Goal: Task Accomplishment & Management: Use online tool/utility

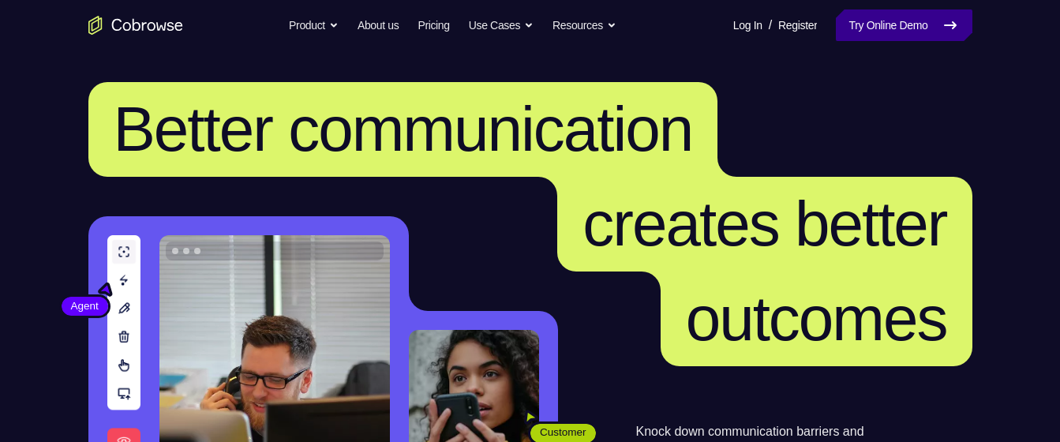
click at [953, 32] on icon at bounding box center [950, 25] width 19 height 19
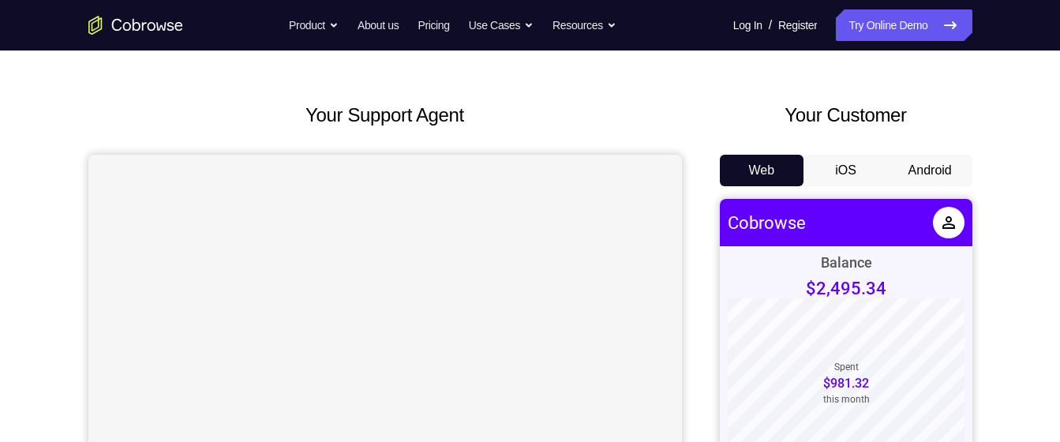
scroll to position [39, 0]
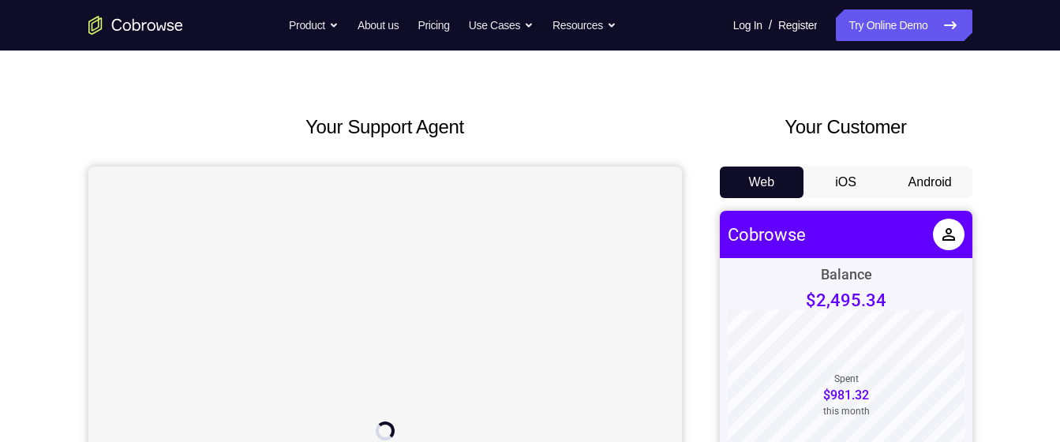
click at [916, 182] on button "Android" at bounding box center [930, 183] width 84 height 32
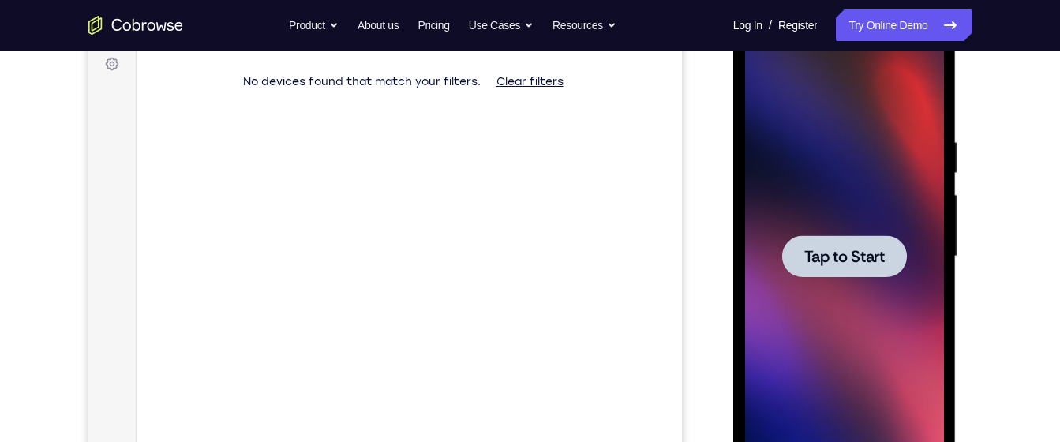
scroll to position [0, 0]
click at [826, 254] on span "Tap to Start" at bounding box center [844, 257] width 81 height 16
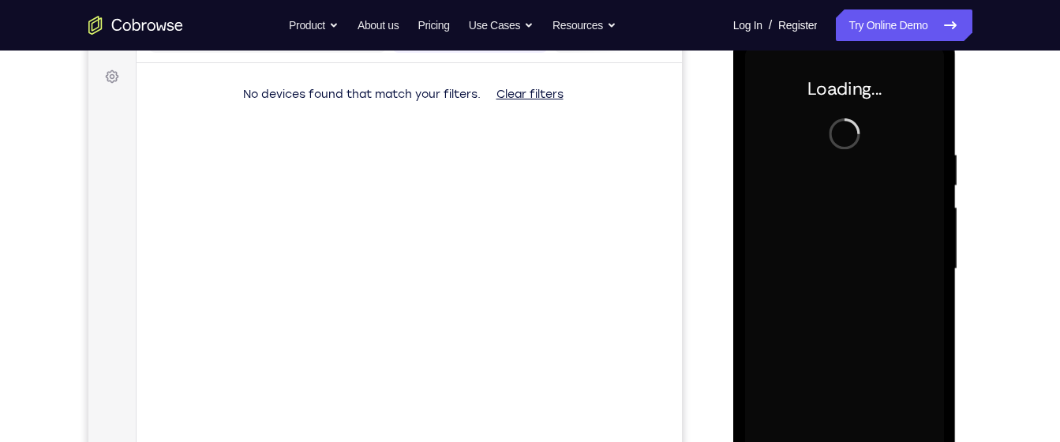
scroll to position [224, 0]
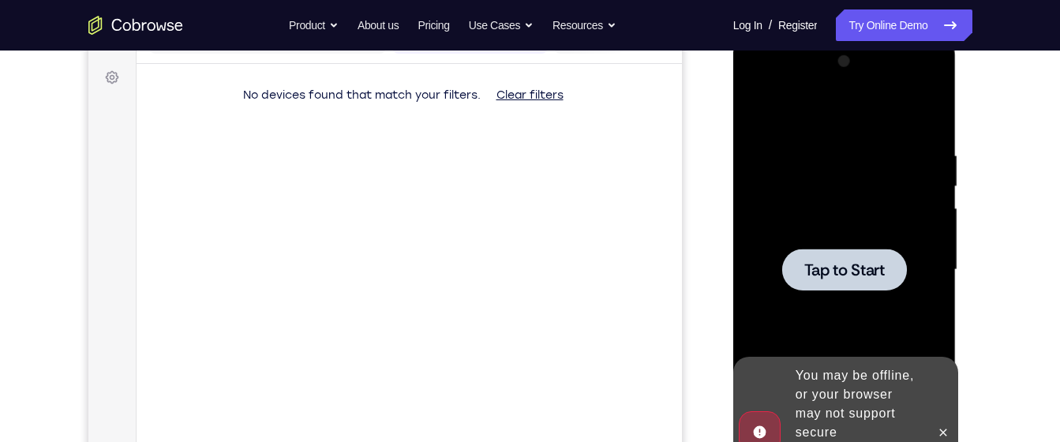
click at [841, 273] on span "Tap to Start" at bounding box center [844, 270] width 81 height 16
click at [842, 266] on span "Tap to Start" at bounding box center [844, 270] width 81 height 16
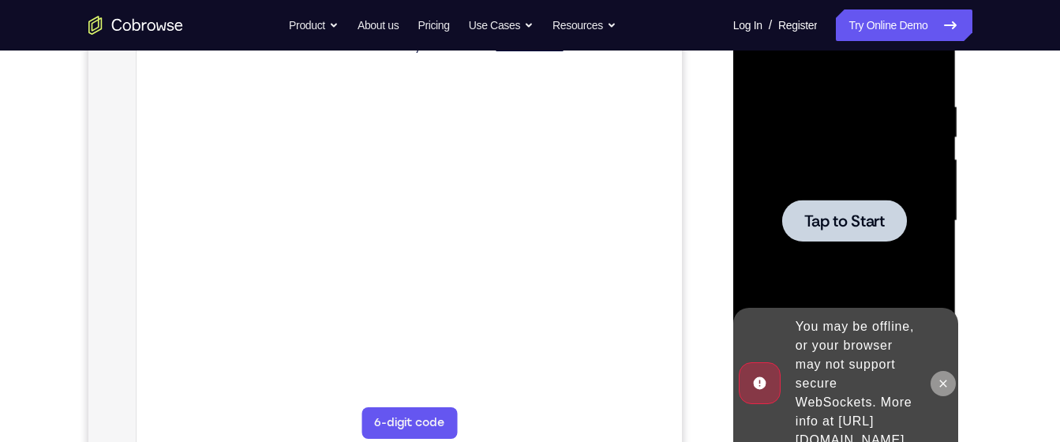
scroll to position [274, 0]
click at [943, 379] on icon at bounding box center [943, 382] width 7 height 7
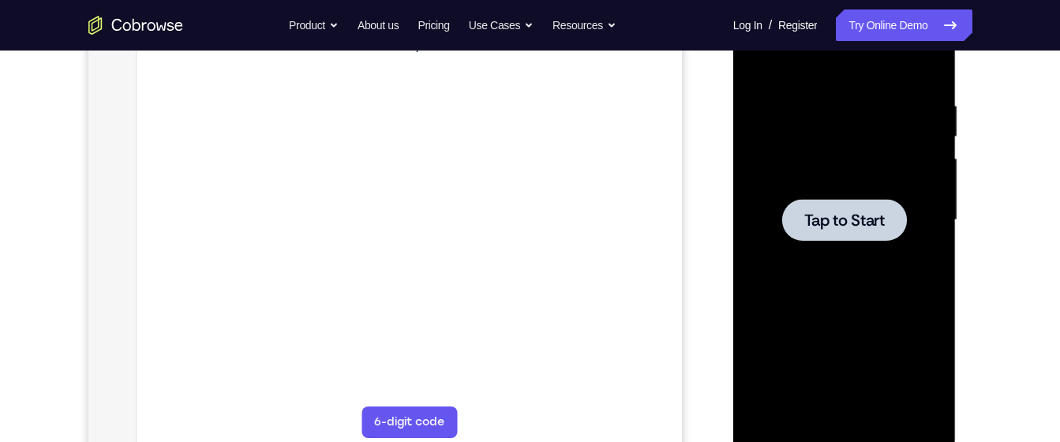
click at [873, 244] on div at bounding box center [844, 220] width 199 height 442
click at [858, 215] on span "Tap to Start" at bounding box center [844, 220] width 81 height 16
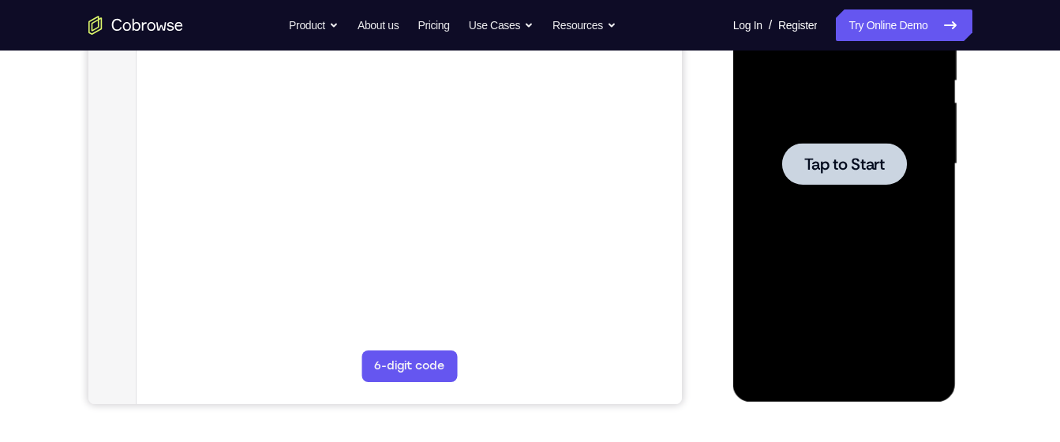
scroll to position [331, 0]
click at [845, 178] on div at bounding box center [844, 163] width 125 height 42
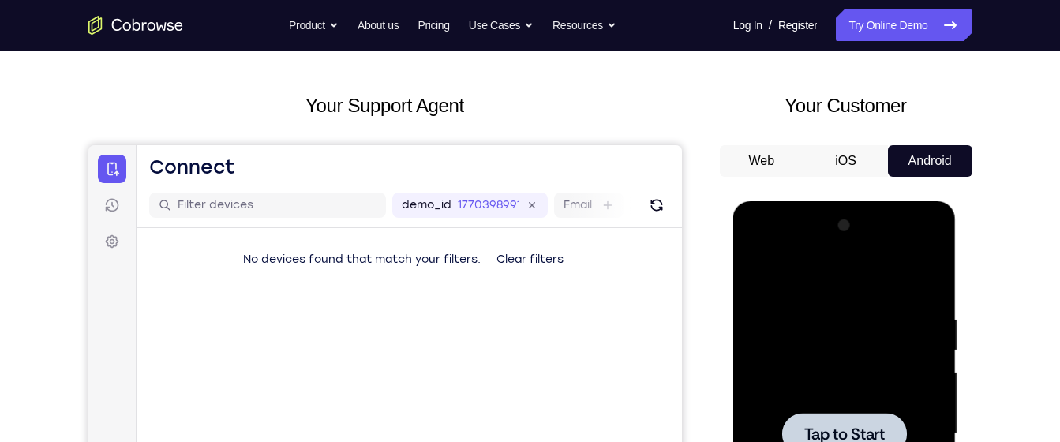
scroll to position [0, 0]
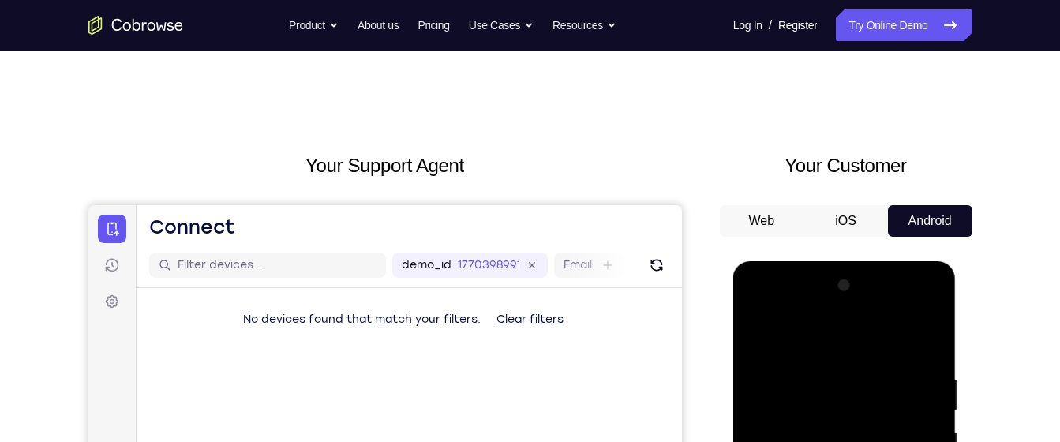
click at [845, 215] on button "iOS" at bounding box center [846, 221] width 84 height 32
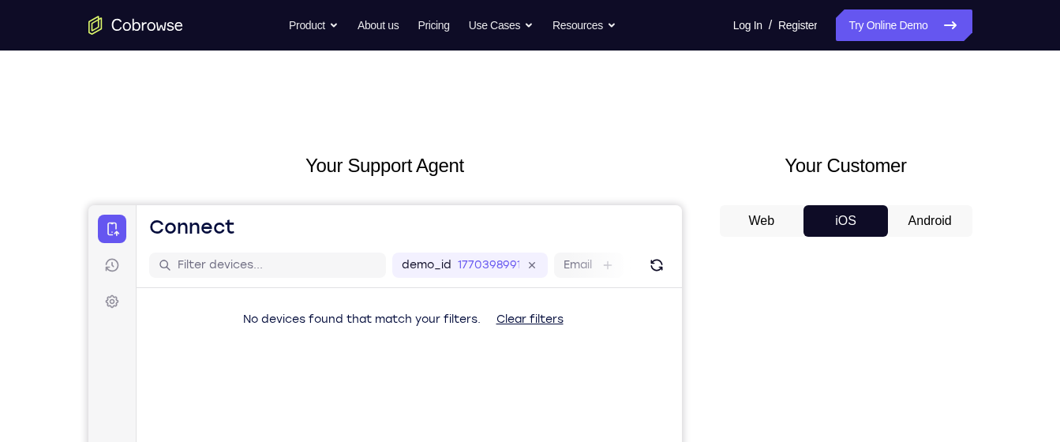
click at [920, 219] on button "Android" at bounding box center [930, 221] width 84 height 32
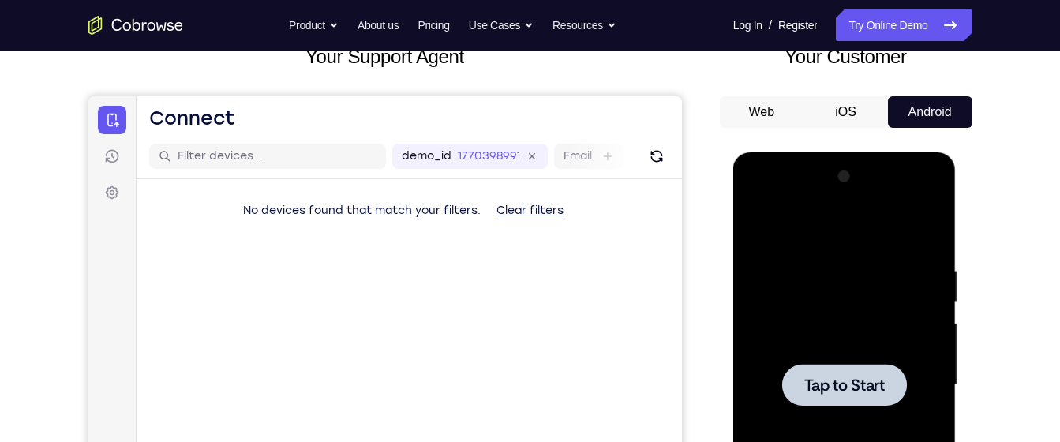
scroll to position [153, 0]
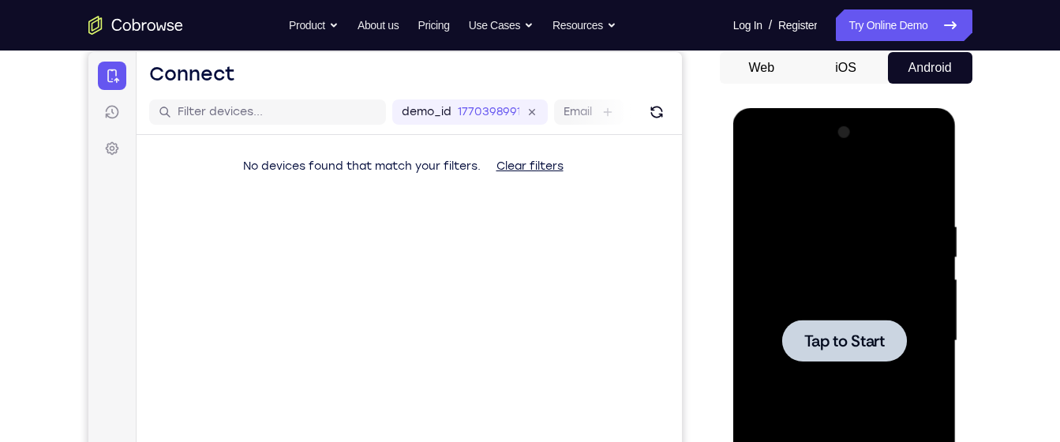
click at [841, 334] on span "Tap to Start" at bounding box center [844, 341] width 81 height 16
click at [853, 58] on button "iOS" at bounding box center [846, 68] width 84 height 32
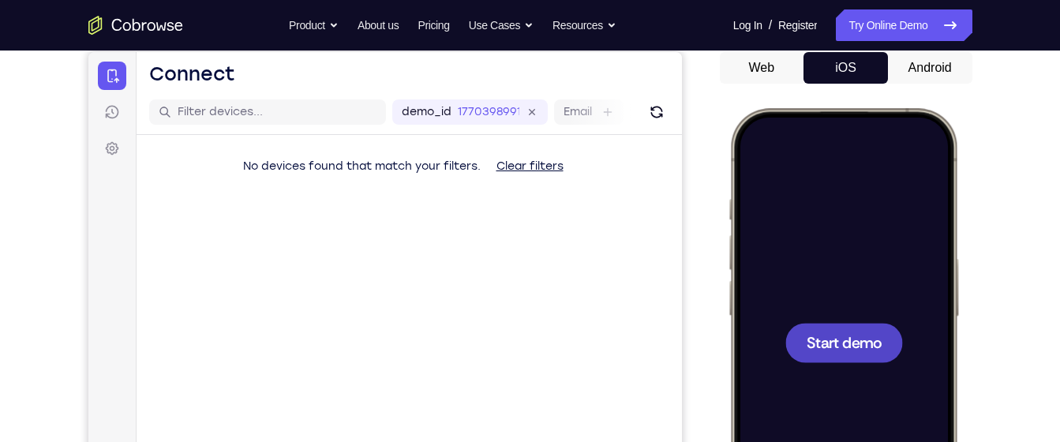
click at [905, 61] on button "Android" at bounding box center [930, 68] width 84 height 32
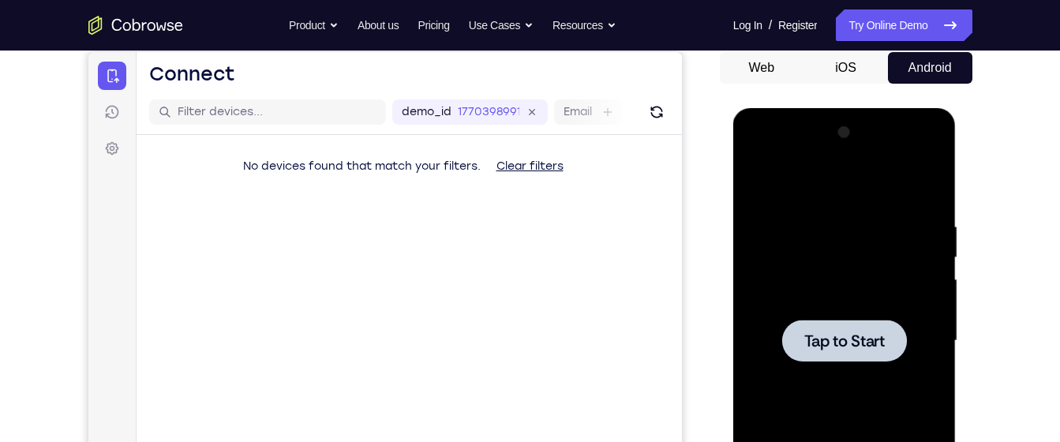
click at [853, 339] on span "Tap to Start" at bounding box center [844, 341] width 81 height 16
click at [658, 109] on icon "Refresh" at bounding box center [656, 112] width 16 height 16
click at [826, 354] on div at bounding box center [844, 341] width 125 height 42
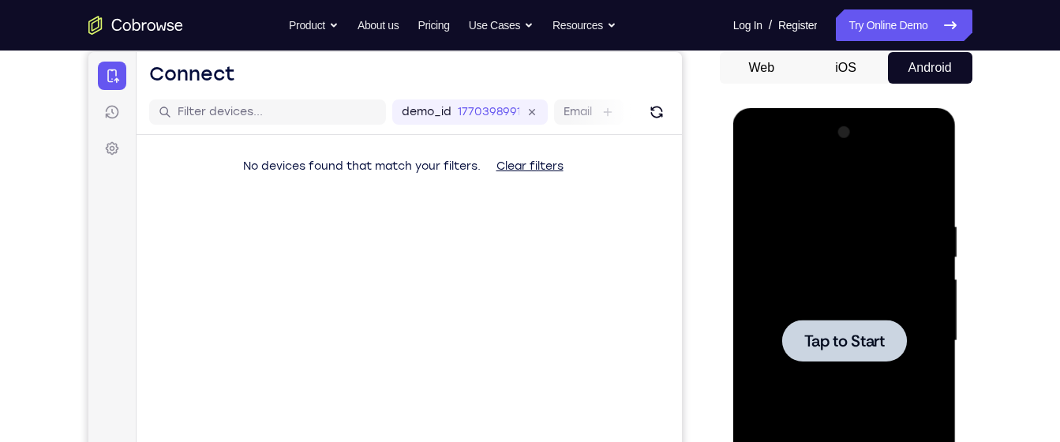
click at [826, 354] on div at bounding box center [844, 341] width 125 height 42
click at [854, 326] on div at bounding box center [844, 341] width 125 height 42
drag, startPoint x: 854, startPoint y: 326, endPoint x: 906, endPoint y: 13, distance: 317.7
click at [906, 108] on html "Online web based iOS Simulators and Android Emulators. Run iPhone, iPad, Mobile…" at bounding box center [845, 345] width 225 height 474
click at [906, 13] on link "Try Online Demo" at bounding box center [904, 25] width 136 height 32
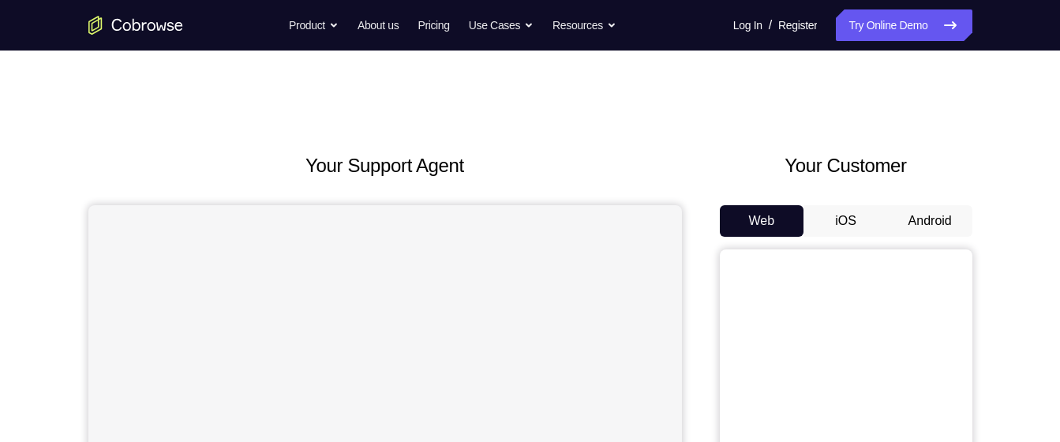
click at [930, 216] on button "Android" at bounding box center [930, 221] width 84 height 32
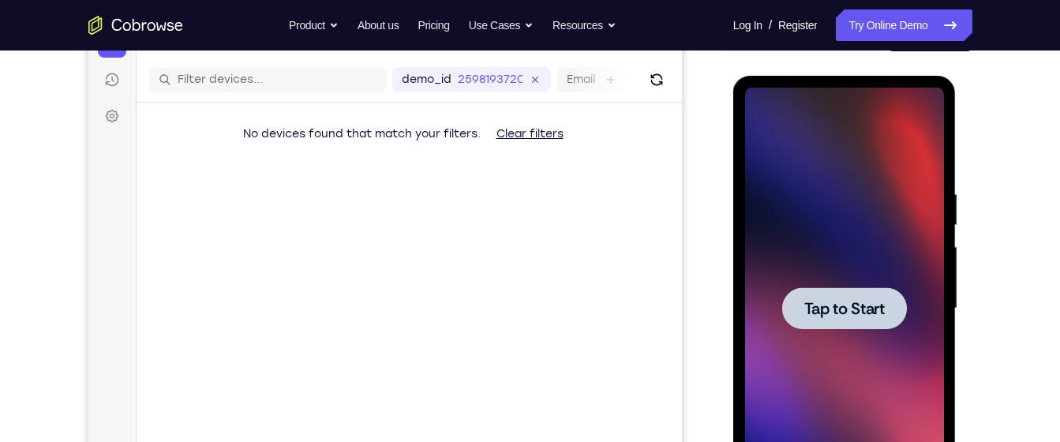
scroll to position [189, 0]
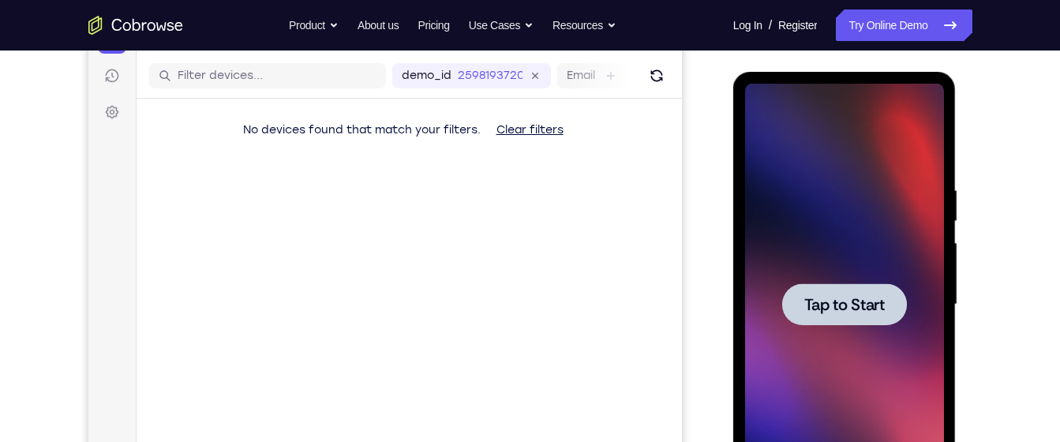
click at [855, 282] on div at bounding box center [844, 305] width 199 height 442
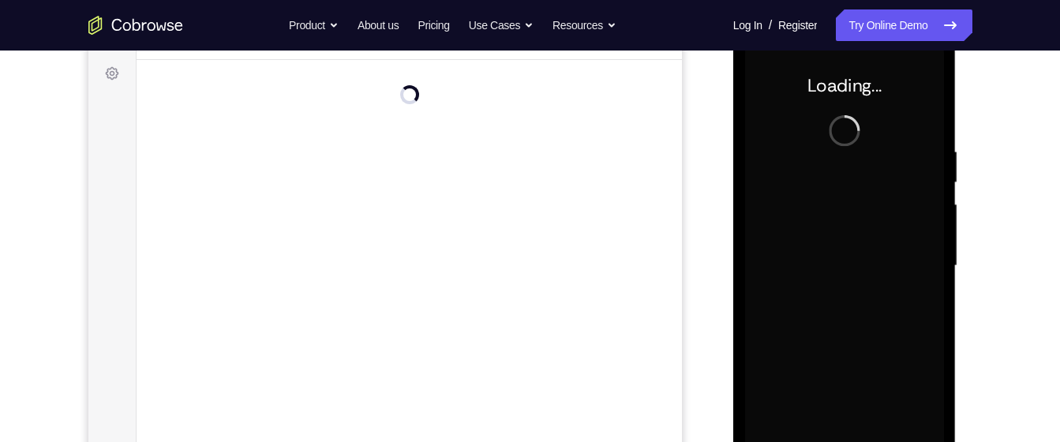
scroll to position [239, 0]
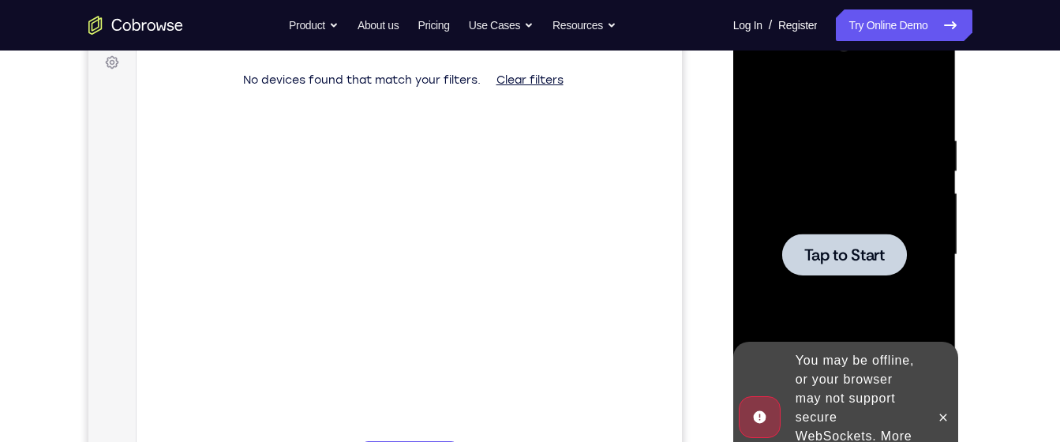
click at [854, 268] on div at bounding box center [844, 255] width 125 height 42
drag, startPoint x: 872, startPoint y: 38, endPoint x: 860, endPoint y: 25, distance: 17.9
click at [860, 25] on link "Try Online Demo" at bounding box center [904, 25] width 136 height 32
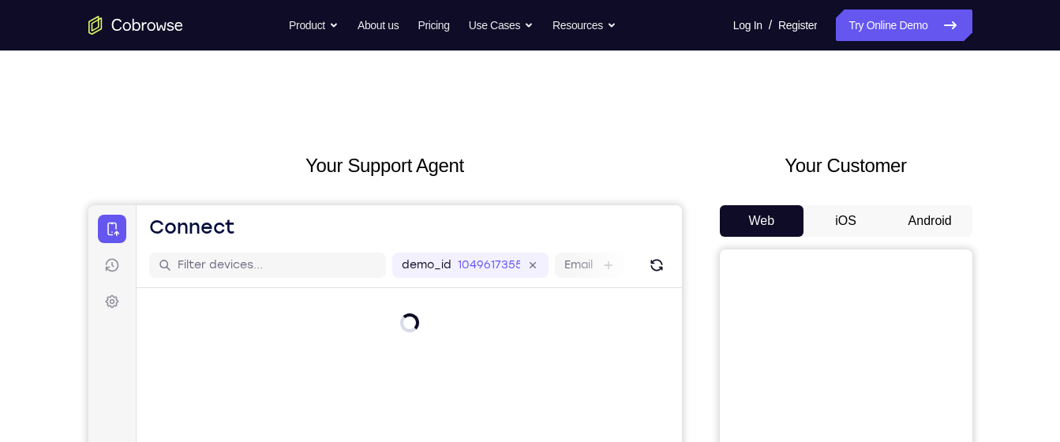
click at [946, 217] on button "Android" at bounding box center [930, 221] width 84 height 32
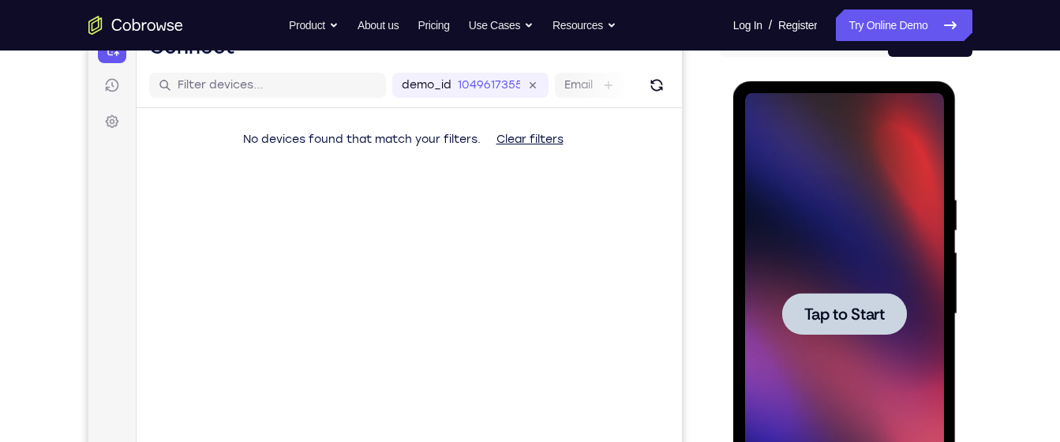
scroll to position [181, 0]
click at [850, 320] on span "Tap to Start" at bounding box center [844, 313] width 81 height 16
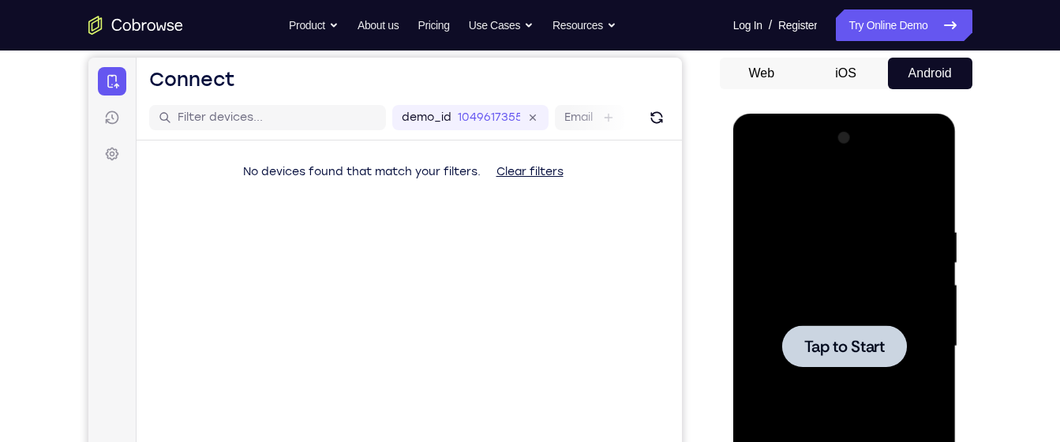
scroll to position [164, 0]
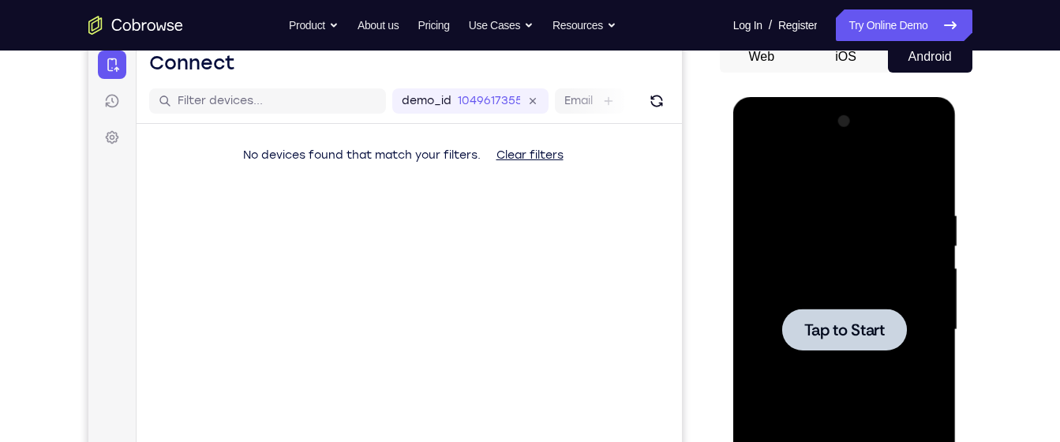
click at [819, 322] on span "Tap to Start" at bounding box center [844, 330] width 81 height 16
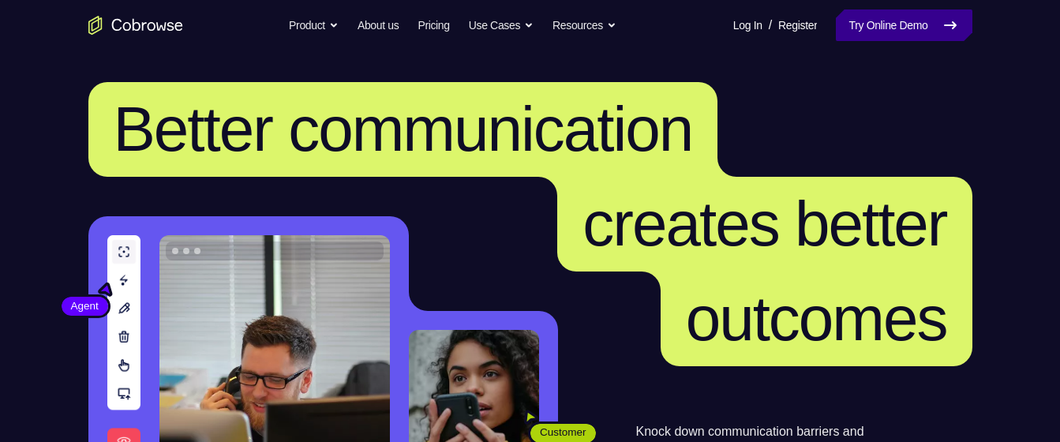
click at [908, 24] on link "Try Online Demo" at bounding box center [904, 25] width 136 height 32
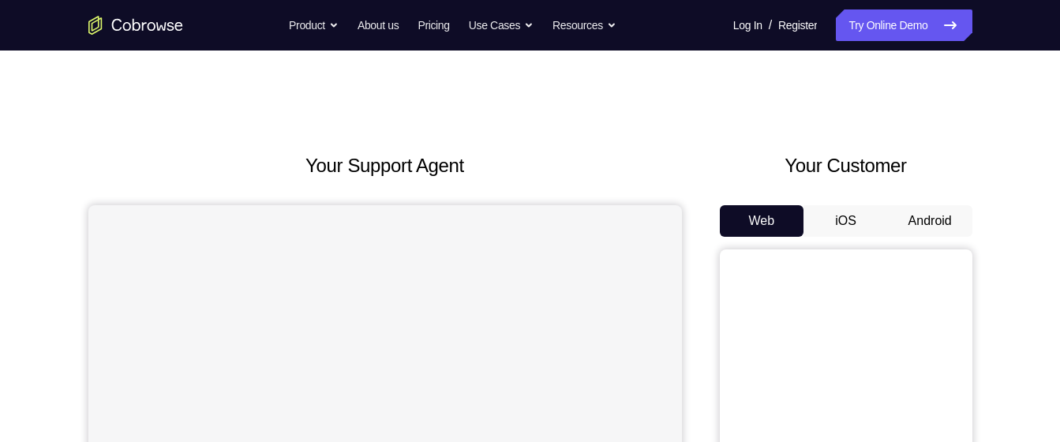
scroll to position [113, 0]
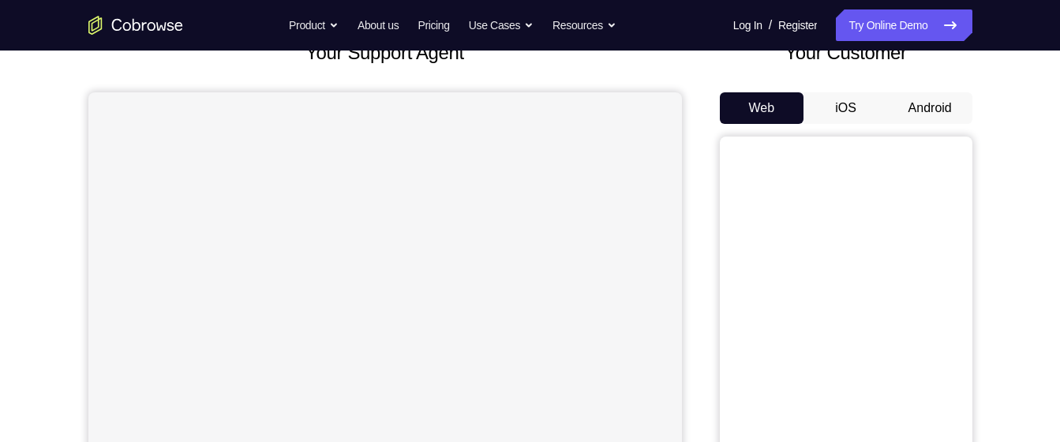
click at [924, 105] on button "Android" at bounding box center [930, 108] width 84 height 32
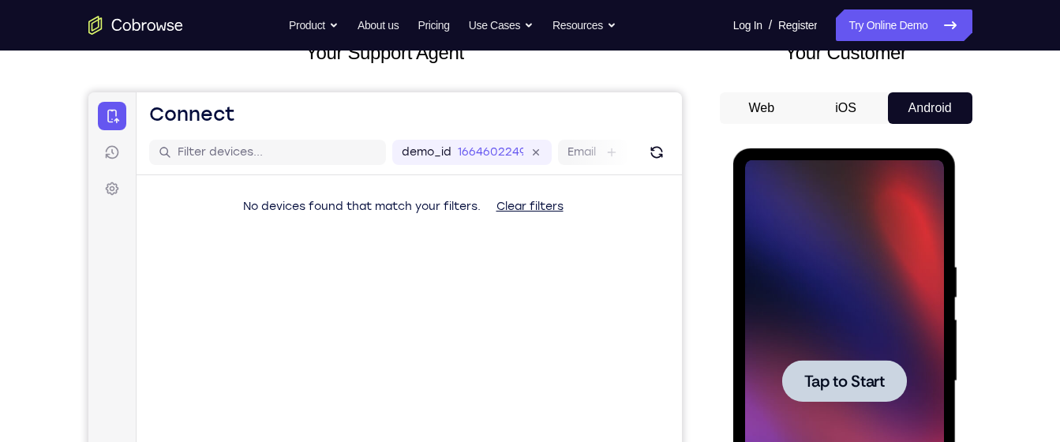
scroll to position [288, 0]
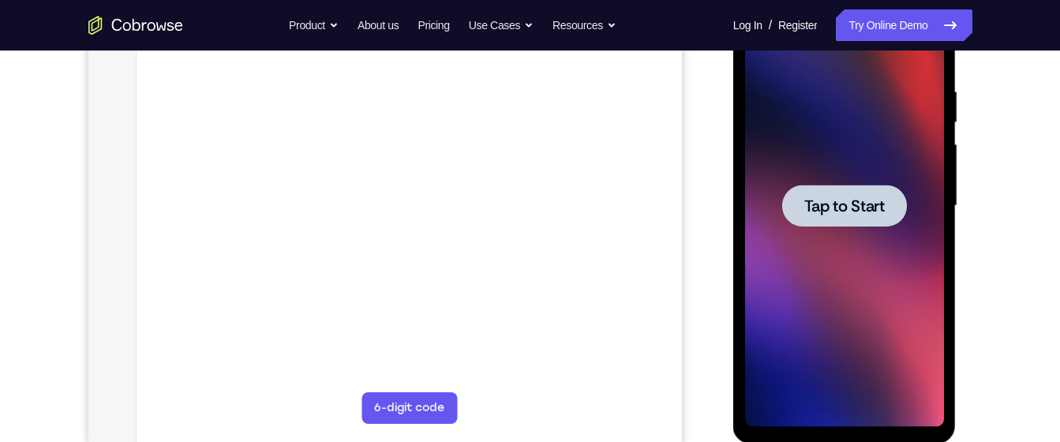
click at [865, 210] on span "Tap to Start" at bounding box center [844, 206] width 81 height 16
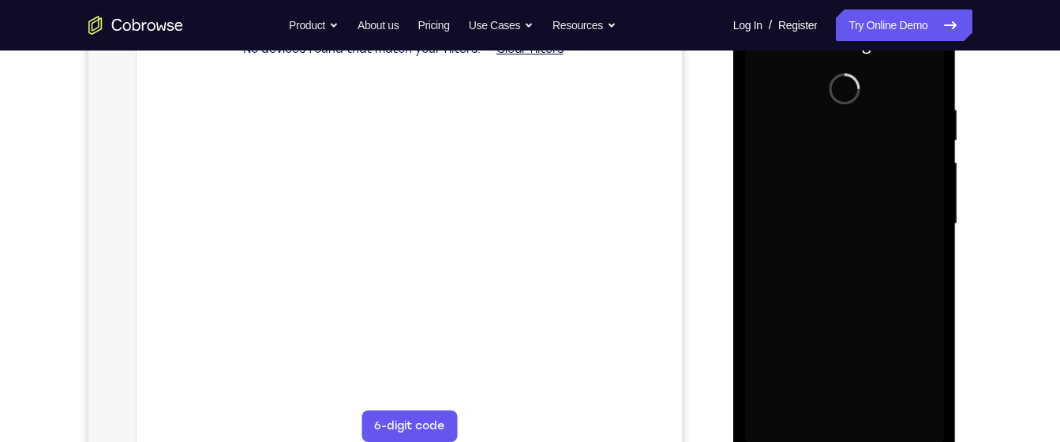
scroll to position [218, 0]
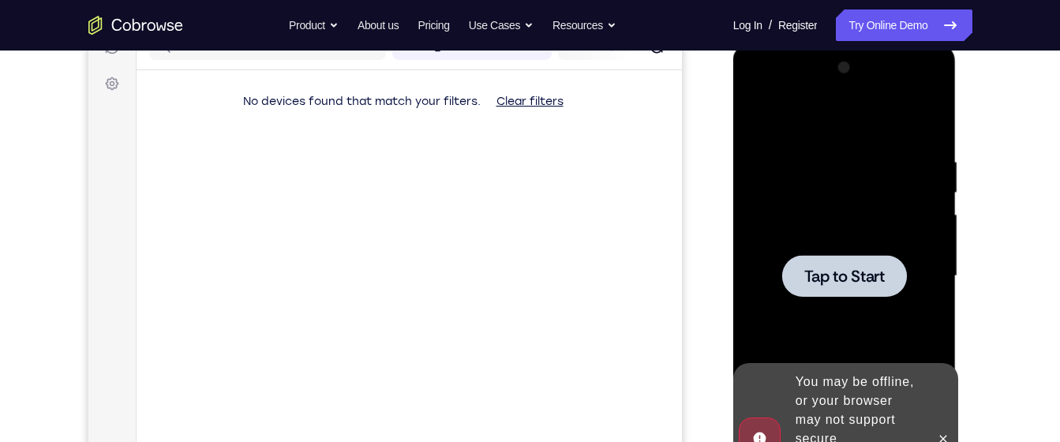
click at [830, 276] on span "Tap to Start" at bounding box center [844, 276] width 81 height 16
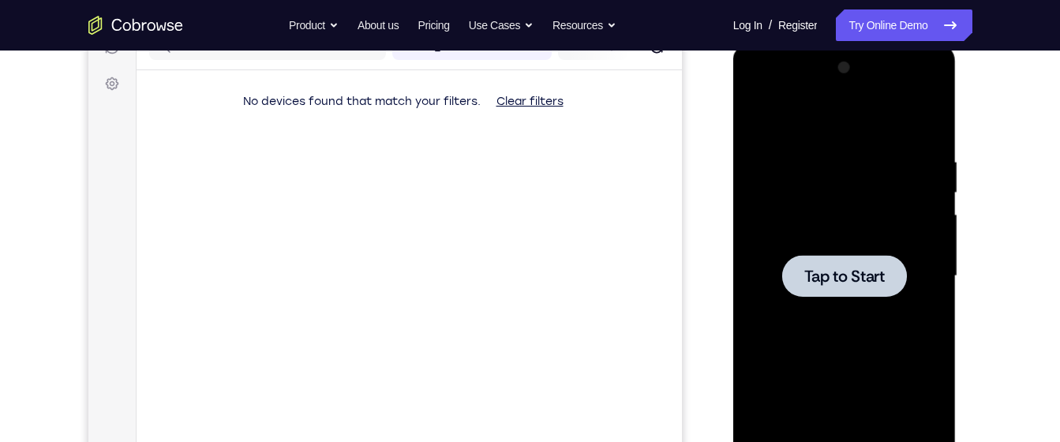
click at [842, 271] on span "Tap to Start" at bounding box center [844, 276] width 81 height 16
